Goal: Find specific page/section: Find specific page/section

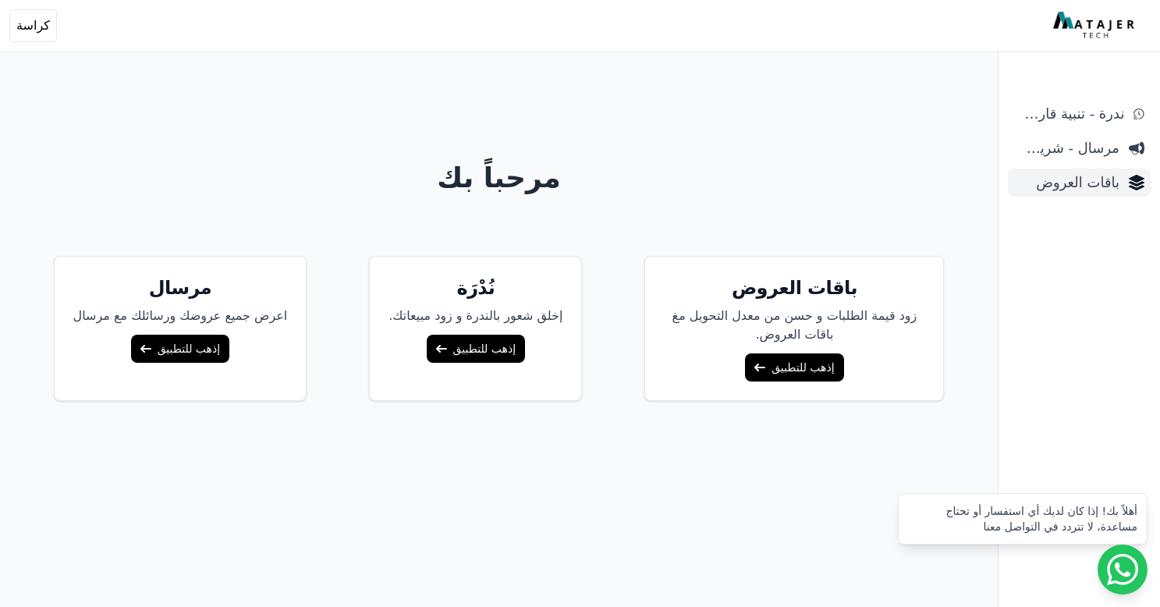
click at [1098, 176] on span "باقات العروض" at bounding box center [1066, 183] width 105 height 22
